Goal: Information Seeking & Learning: Find specific fact

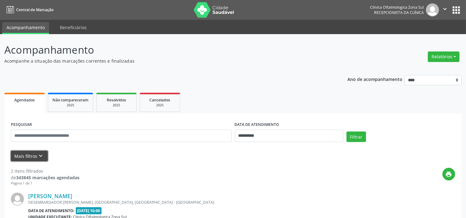
click at [36, 155] on button "Mais filtros keyboard_arrow_down" at bounding box center [29, 156] width 37 height 11
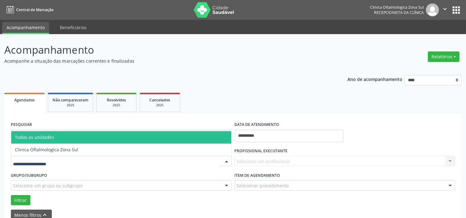
click at [49, 157] on div at bounding box center [121, 161] width 221 height 11
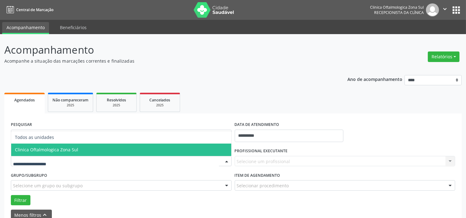
click at [52, 148] on span "Clinica Oftalmologica Zona Sul" at bounding box center [46, 150] width 63 height 6
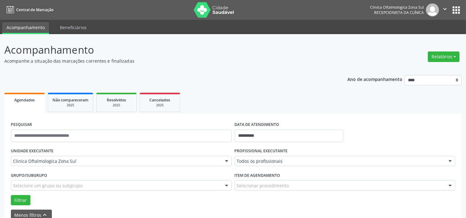
click at [63, 190] on div "Selecione um grupo ou subgrupo" at bounding box center [121, 185] width 221 height 11
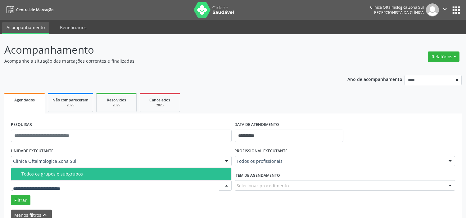
click at [73, 174] on div "Todos os grupos e subgrupos" at bounding box center [124, 174] width 206 height 5
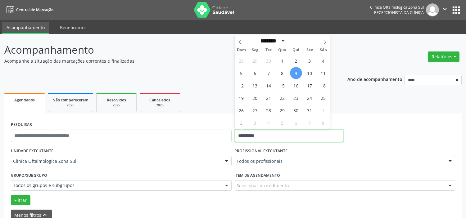
click at [292, 132] on input "**********" at bounding box center [289, 136] width 109 height 12
click at [306, 76] on span "10" at bounding box center [309, 73] width 12 height 12
type input "**********"
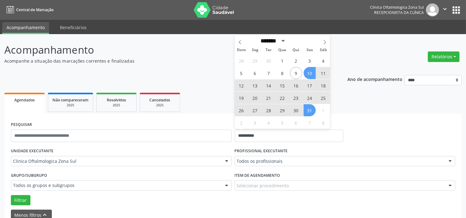
drag, startPoint x: 307, startPoint y: 106, endPoint x: 304, endPoint y: 120, distance: 14.2
click at [307, 106] on span "31" at bounding box center [309, 110] width 12 height 12
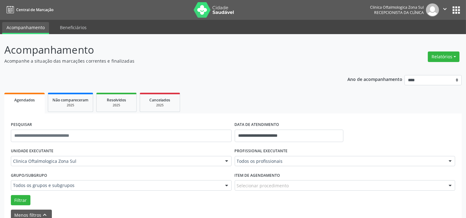
click at [291, 157] on div "Todos os profissionais" at bounding box center [345, 161] width 221 height 11
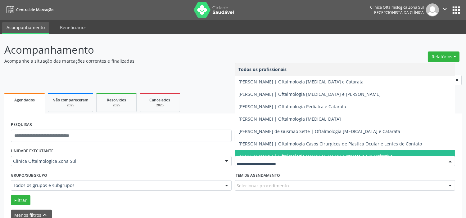
click at [270, 150] on span "[PERSON_NAME] | Oftalmologia [MEDICAL_DATA], Catarata e Cir. Refrativa" at bounding box center [345, 156] width 220 height 12
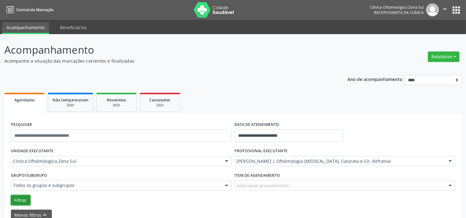
click at [17, 202] on button "Filtrar" at bounding box center [21, 200] width 20 height 11
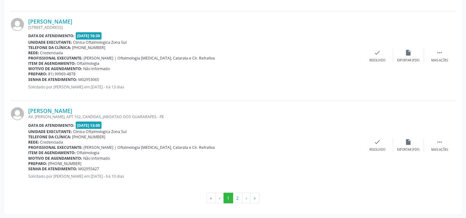
scroll to position [1397, 0]
click at [236, 201] on button "2" at bounding box center [238, 198] width 10 height 11
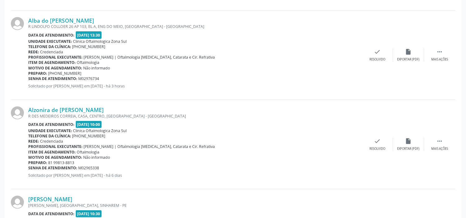
scroll to position [379, 0]
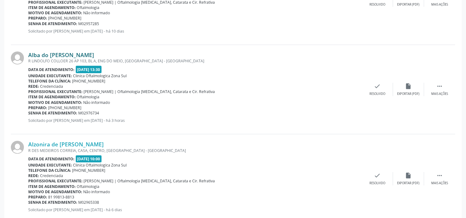
click at [76, 54] on link "Alba do [PERSON_NAME]" at bounding box center [61, 55] width 66 height 7
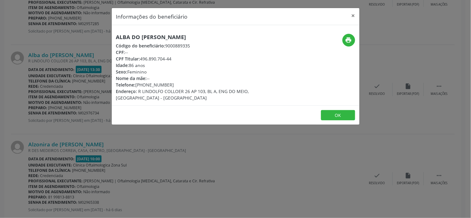
click at [150, 34] on h5 "Alba do [PERSON_NAME]" at bounding box center [194, 37] width 156 height 7
copy div "Alba do [PERSON_NAME]"
drag, startPoint x: 170, startPoint y: 85, endPoint x: 138, endPoint y: 85, distance: 31.7
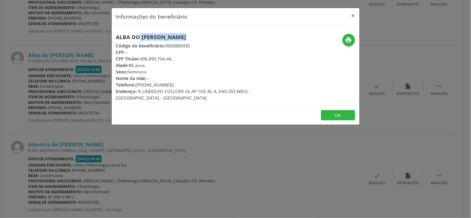
click at [138, 85] on div "Telefone: [PHONE_NUMBER]" at bounding box center [194, 85] width 156 height 7
copy div "81) 98135-0456"
click at [119, 135] on div "Informações do beneficiário × Alba do [PERSON_NAME] Código do beneficiário: 900…" at bounding box center [235, 109] width 471 height 218
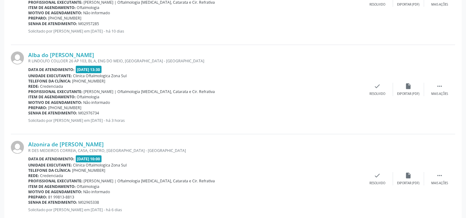
drag, startPoint x: 101, startPoint y: 113, endPoint x: 29, endPoint y: 115, distance: 72.6
click at [29, 115] on div "Senha de atendimento: M02976734" at bounding box center [195, 112] width 334 height 5
copy div "Senha de atendimento: M02976734"
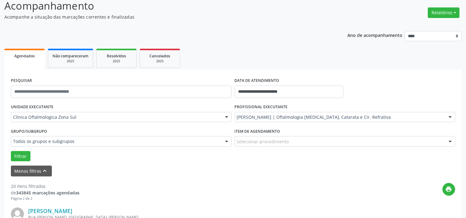
scroll to position [0, 0]
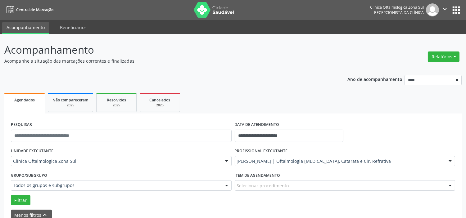
click at [445, 7] on icon "" at bounding box center [444, 9] width 7 height 7
click at [429, 38] on link "Sair" at bounding box center [428, 38] width 43 height 9
